Goal: Obtain resource: Obtain resource

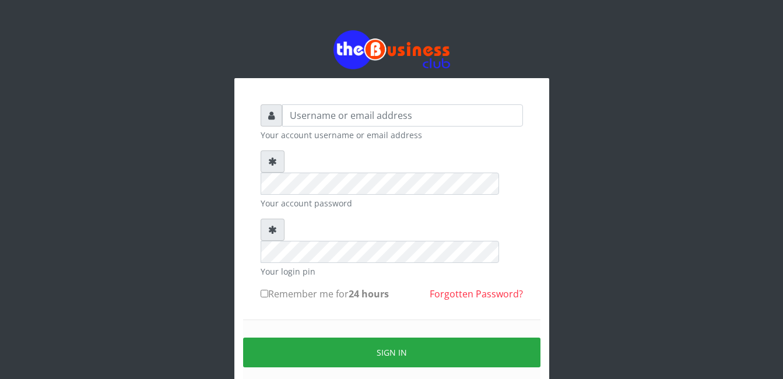
type input "[EMAIL_ADDRESS][DOMAIN_NAME]"
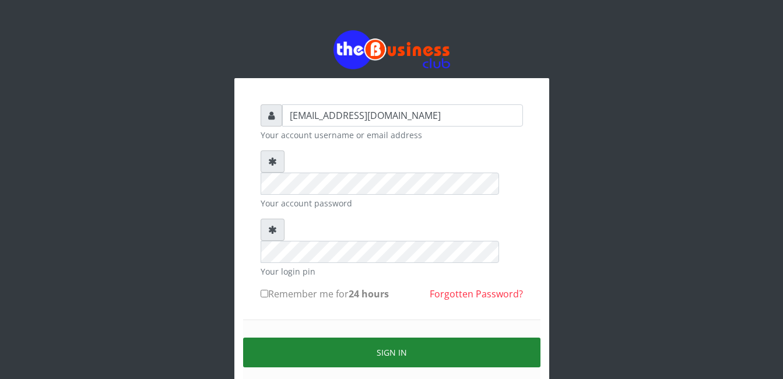
click at [437, 338] on button "Sign in" at bounding box center [391, 353] width 297 height 30
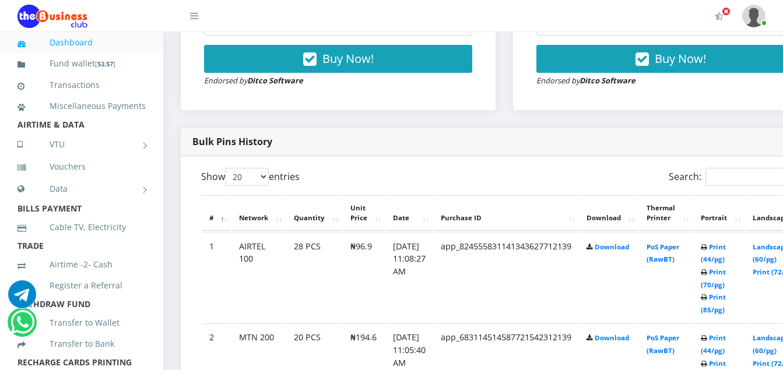
scroll to position [525, 0]
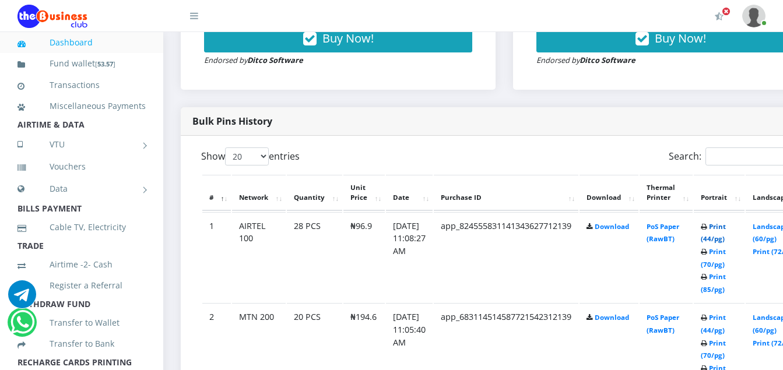
click at [726, 231] on link "Print (44/pg)" at bounding box center [713, 233] width 25 height 22
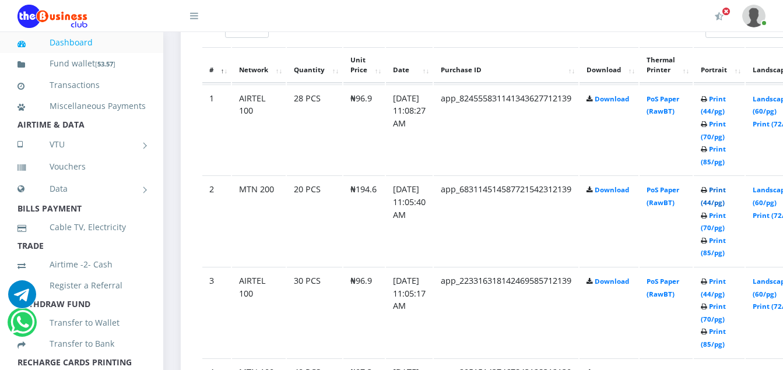
click at [726, 190] on link "Print (44/pg)" at bounding box center [713, 196] width 25 height 22
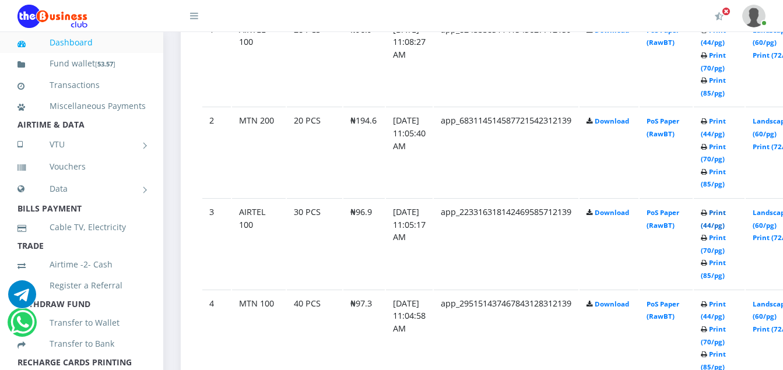
click at [726, 216] on link "Print (44/pg)" at bounding box center [713, 219] width 25 height 22
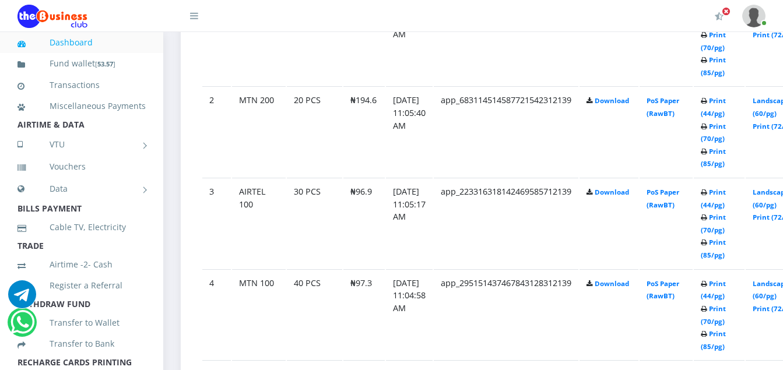
scroll to position [800, 0]
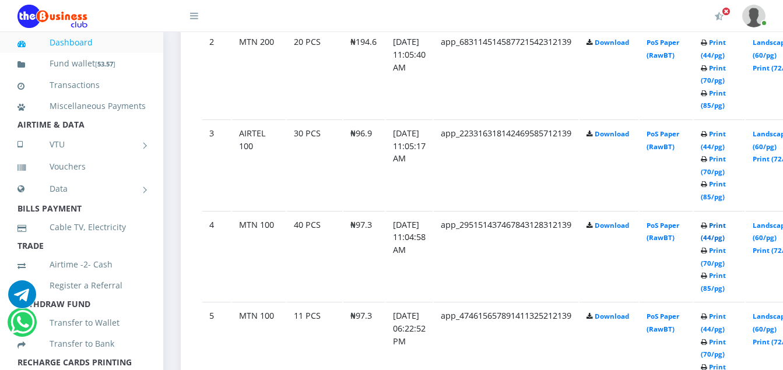
click at [726, 229] on link "Print (44/pg)" at bounding box center [713, 232] width 25 height 22
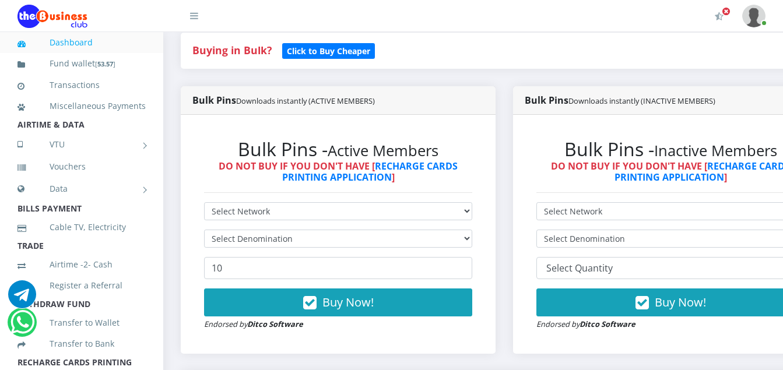
scroll to position [237, 0]
